Goal: Transaction & Acquisition: Book appointment/travel/reservation

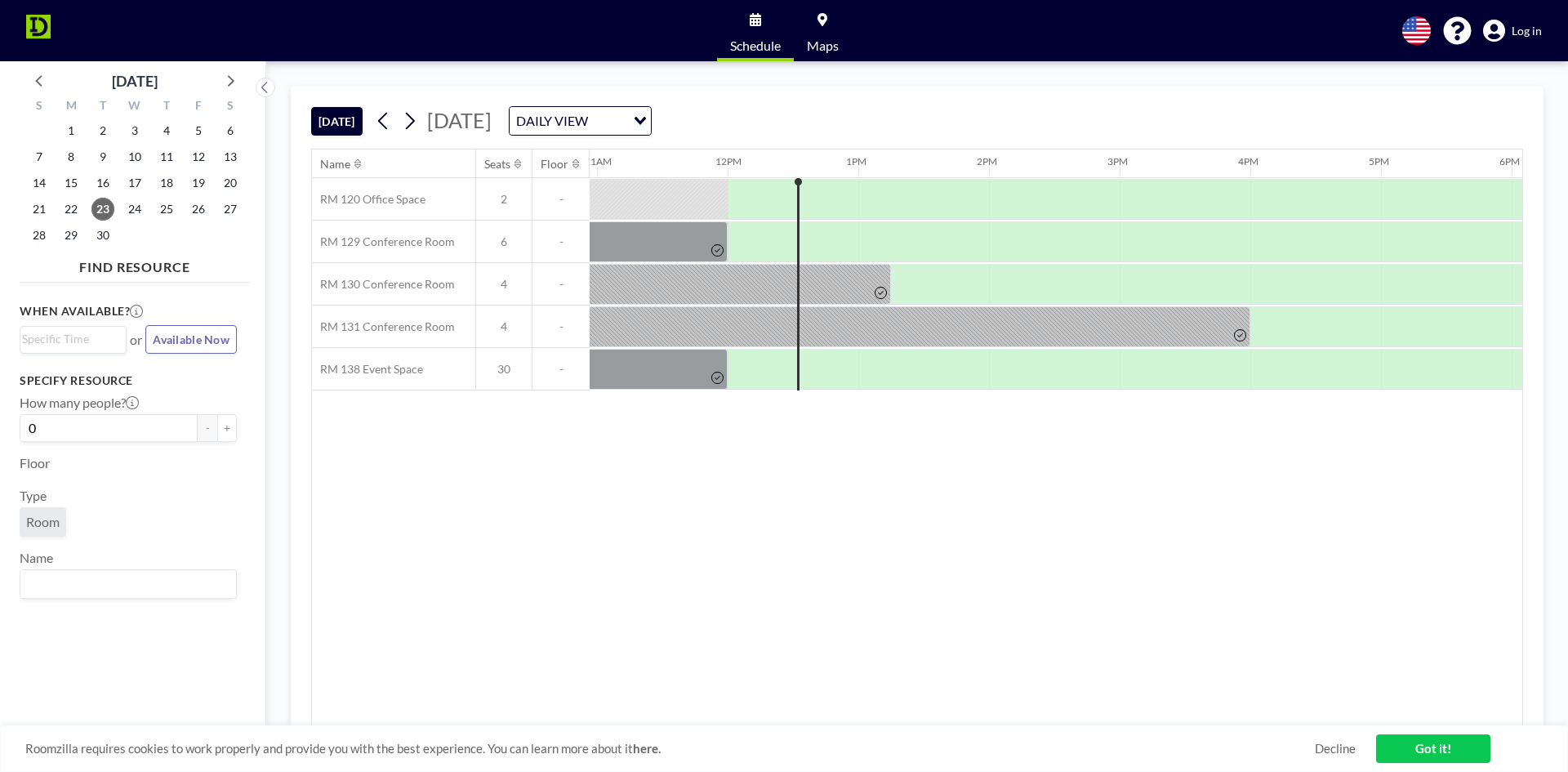
scroll to position [0, 1437]
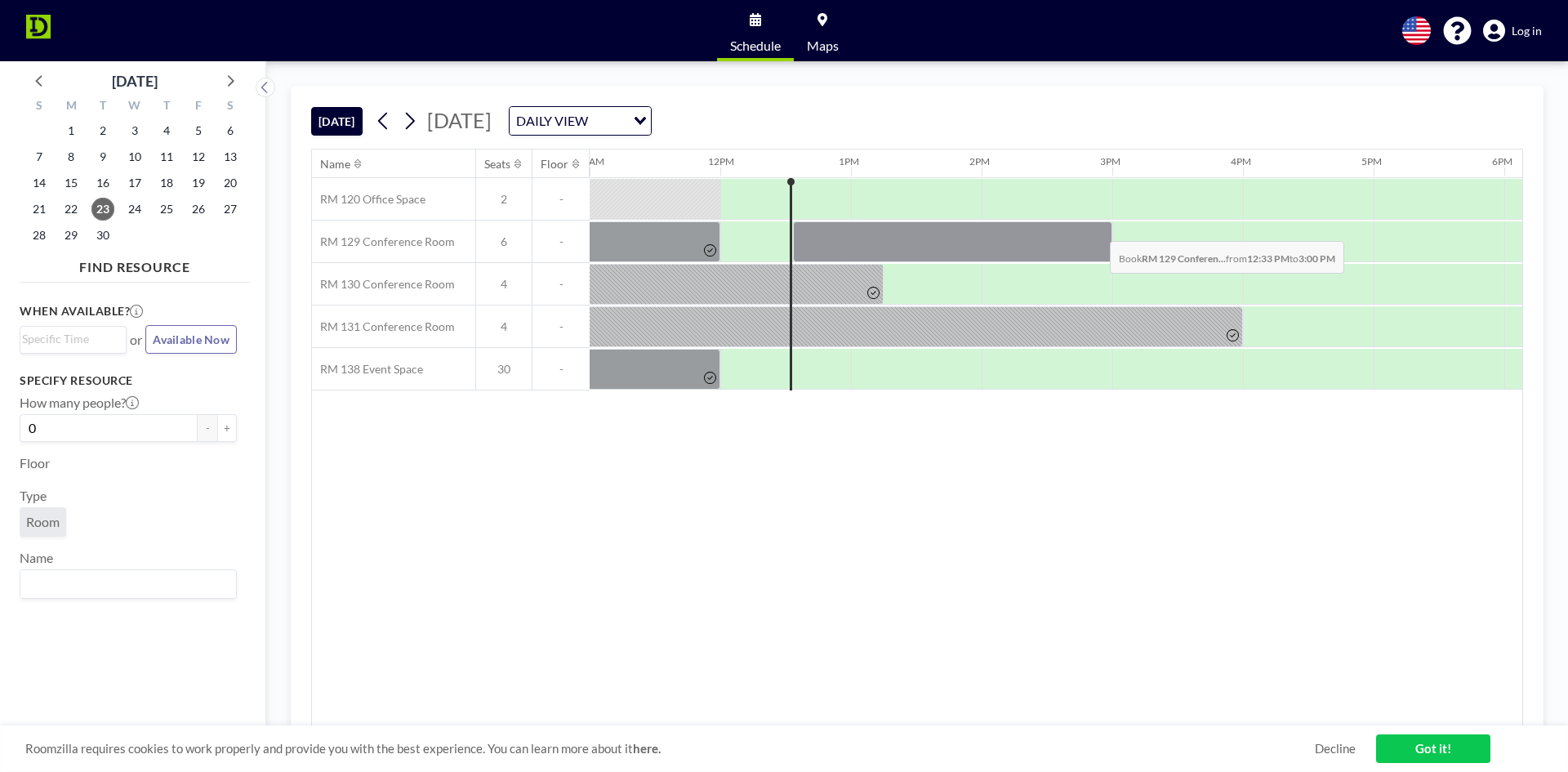
drag, startPoint x: 837, startPoint y: 234, endPoint x: 1097, endPoint y: 228, distance: 260.1
click at [1097, 228] on div at bounding box center [953, 242] width 319 height 41
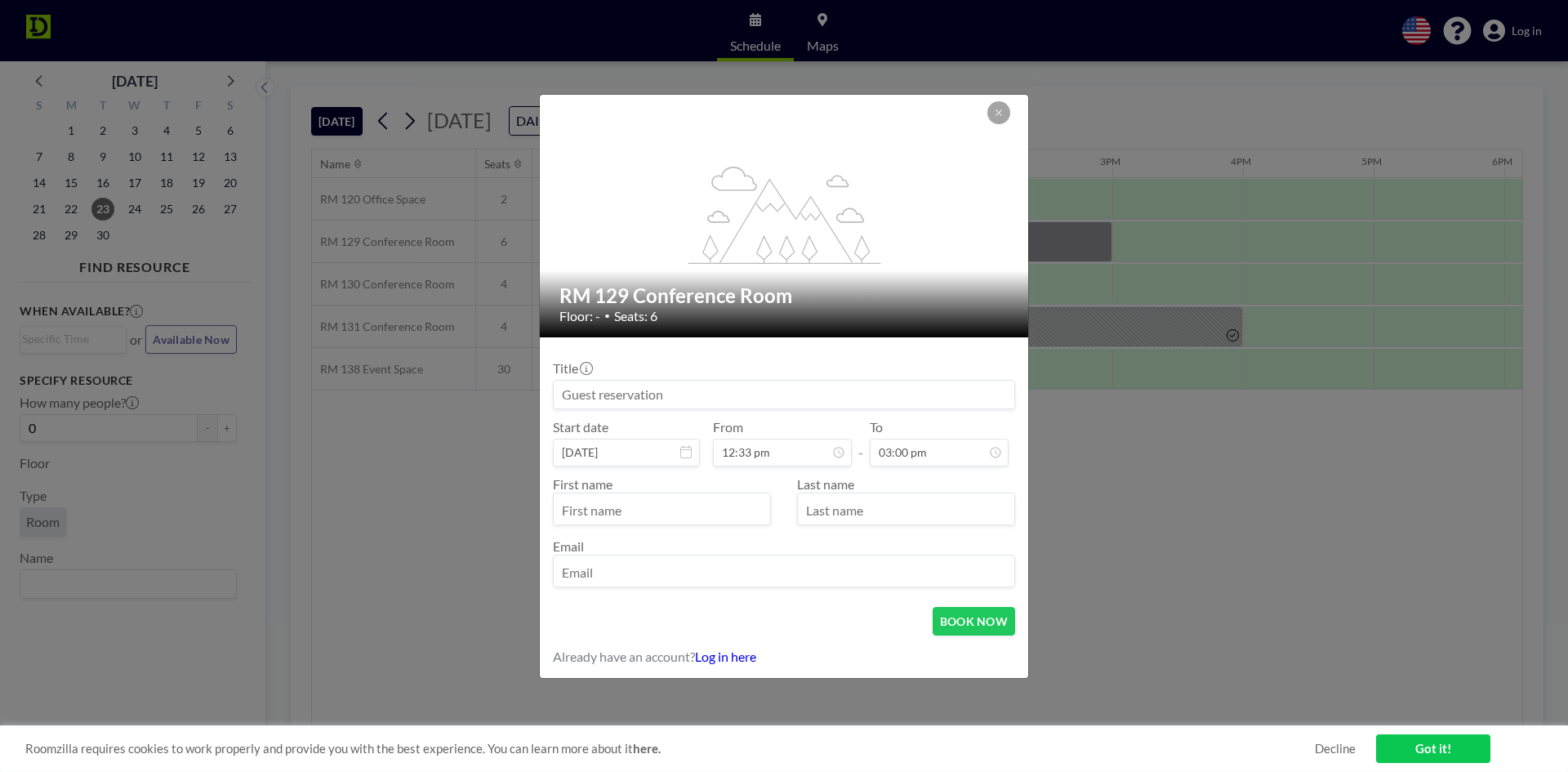
click at [904, 385] on input at bounding box center [784, 395] width 461 height 28
type input "[PERSON_NAME] and [PERSON_NAME]"
click at [654, 506] on input "text" at bounding box center [662, 511] width 217 height 28
type input "P"
type input "Mark"
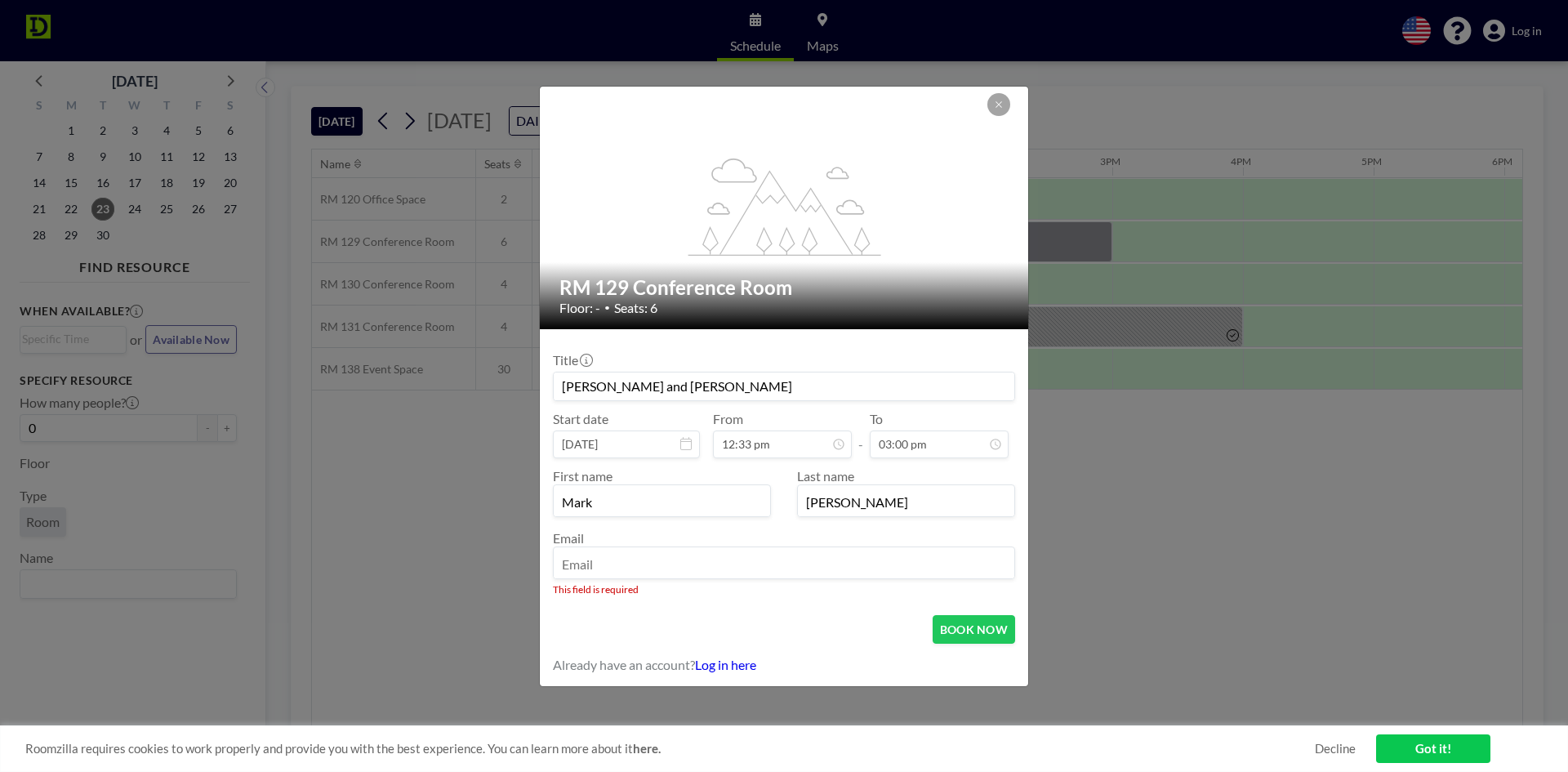
type input "[PERSON_NAME]"
type input "[EMAIL_ADDRESS][DOMAIN_NAME]"
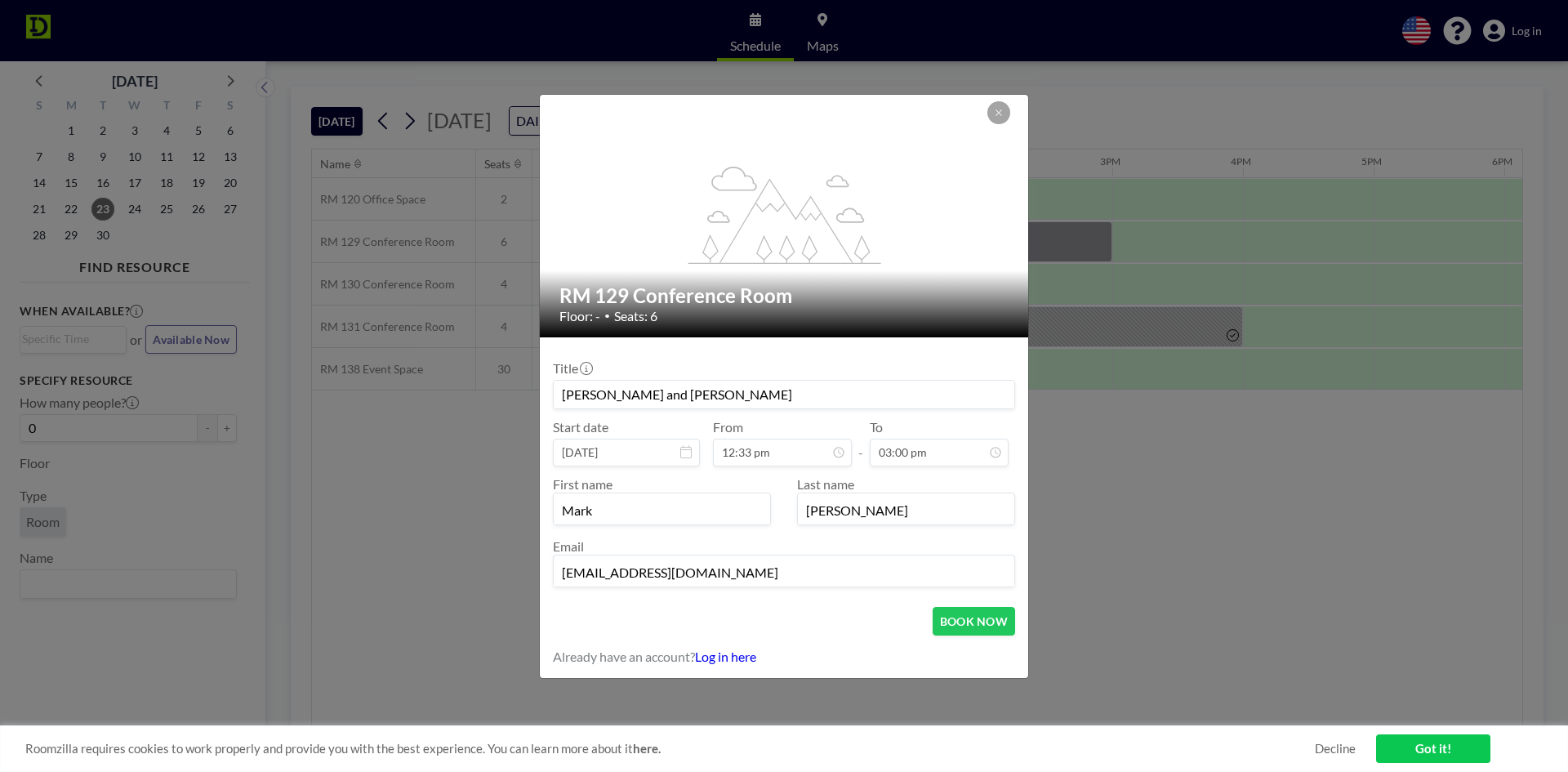
click at [933, 607] on button "BOOK NOW" at bounding box center [974, 621] width 83 height 29
